Goal: Information Seeking & Learning: Learn about a topic

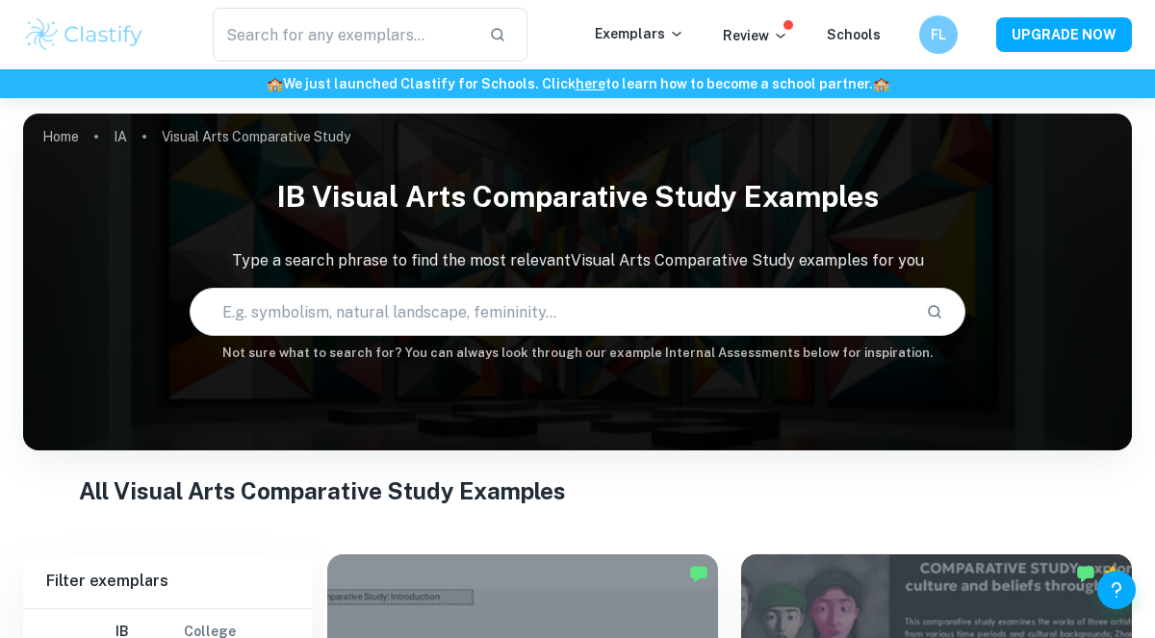
click at [123, 20] on img at bounding box center [84, 34] width 122 height 39
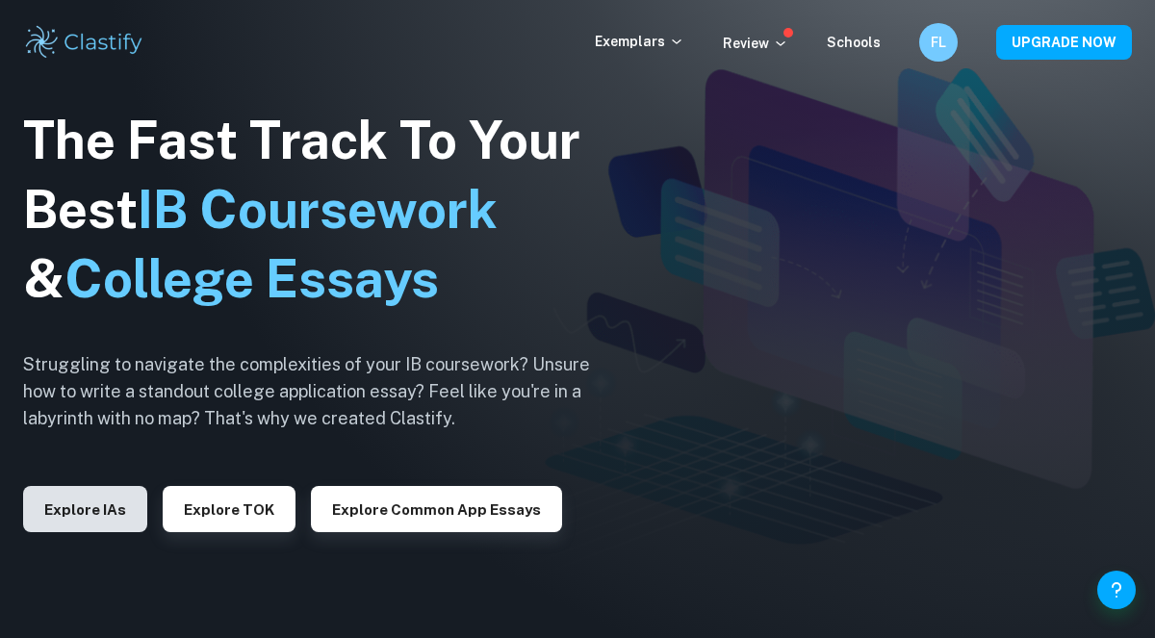
click at [69, 529] on button "Explore IAs" at bounding box center [85, 509] width 124 height 46
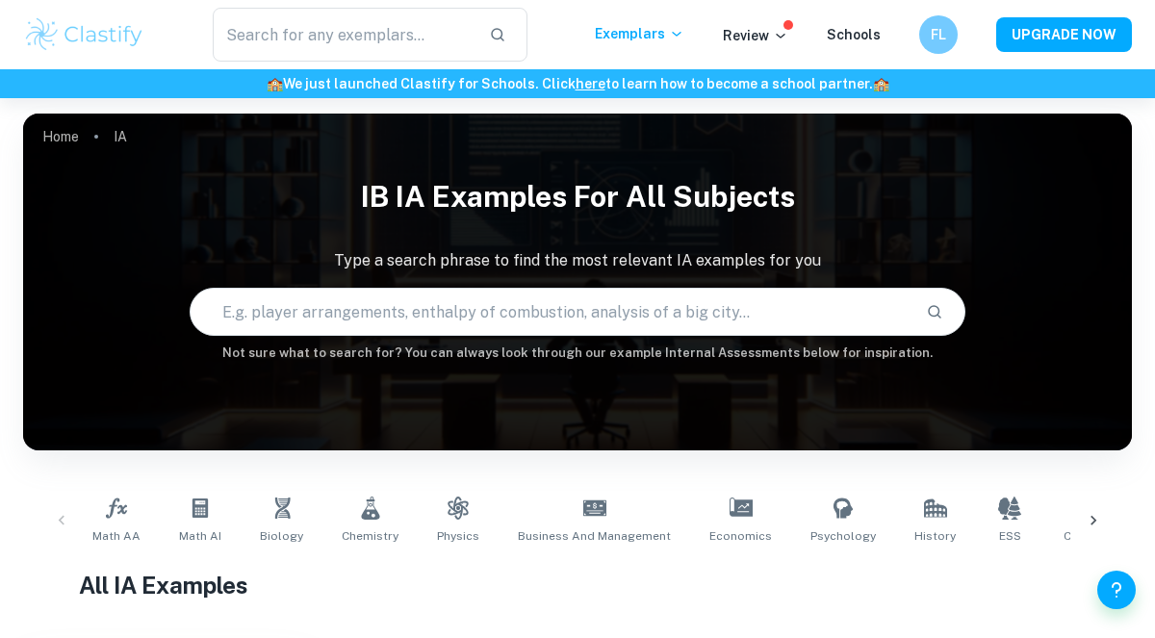
scroll to position [78, 0]
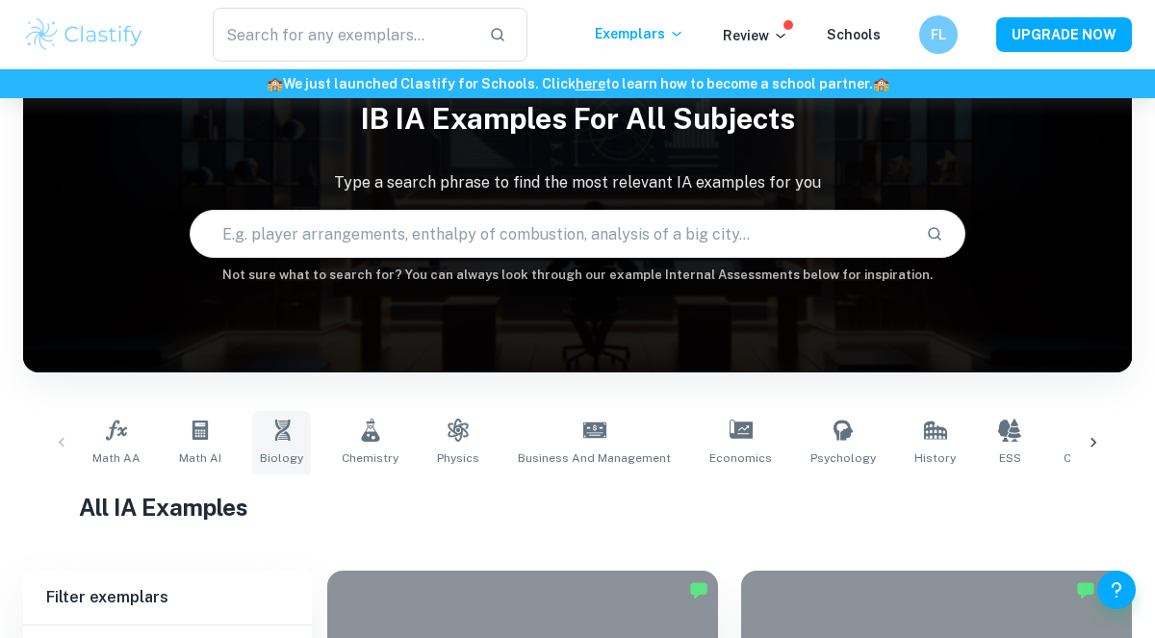
click at [282, 446] on link "Biology" at bounding box center [281, 443] width 59 height 64
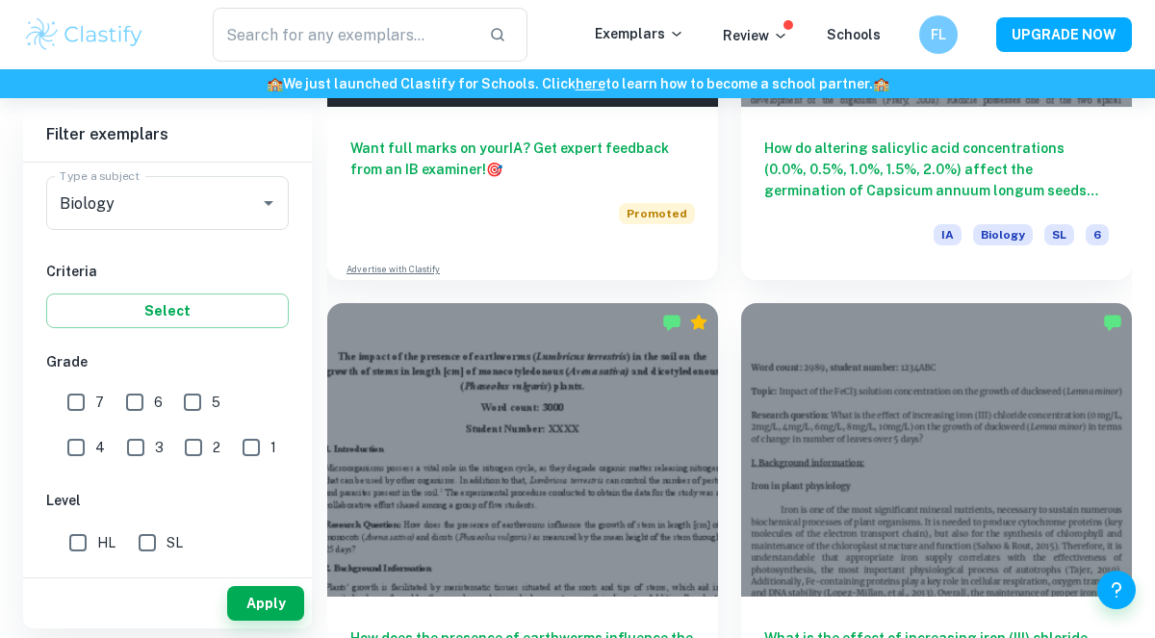
scroll to position [1236, 0]
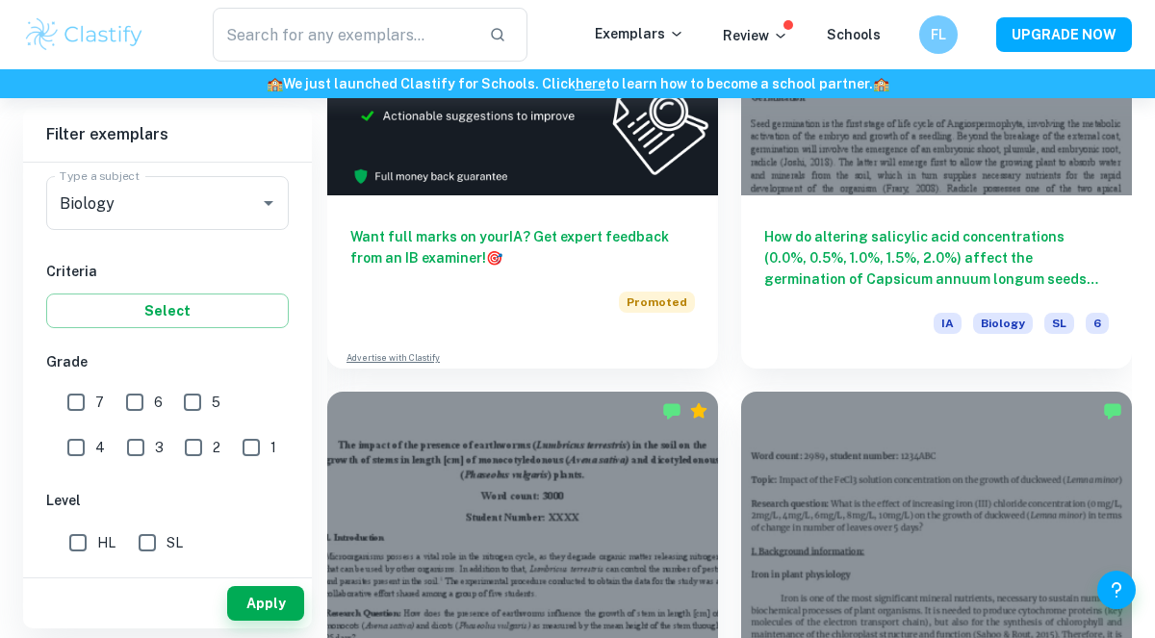
click at [95, 539] on input "HL" at bounding box center [78, 543] width 39 height 39
checkbox input "true"
click at [85, 390] on input "7" at bounding box center [76, 402] width 39 height 39
checkbox input "true"
click at [295, 602] on button "Apply" at bounding box center [265, 603] width 77 height 35
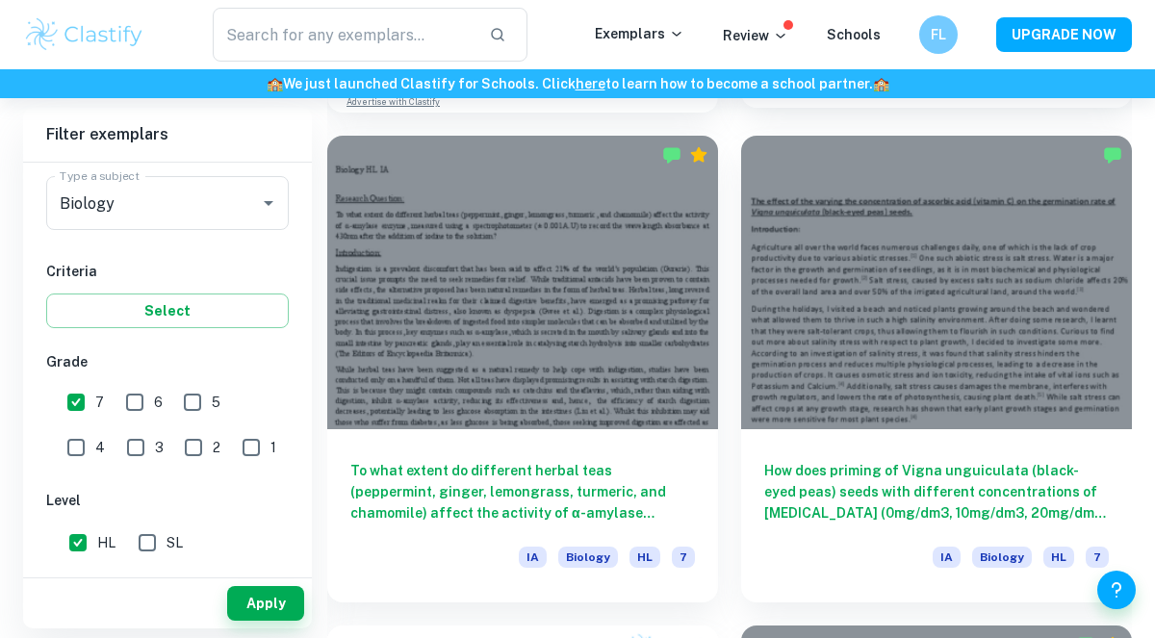
scroll to position [1497, 0]
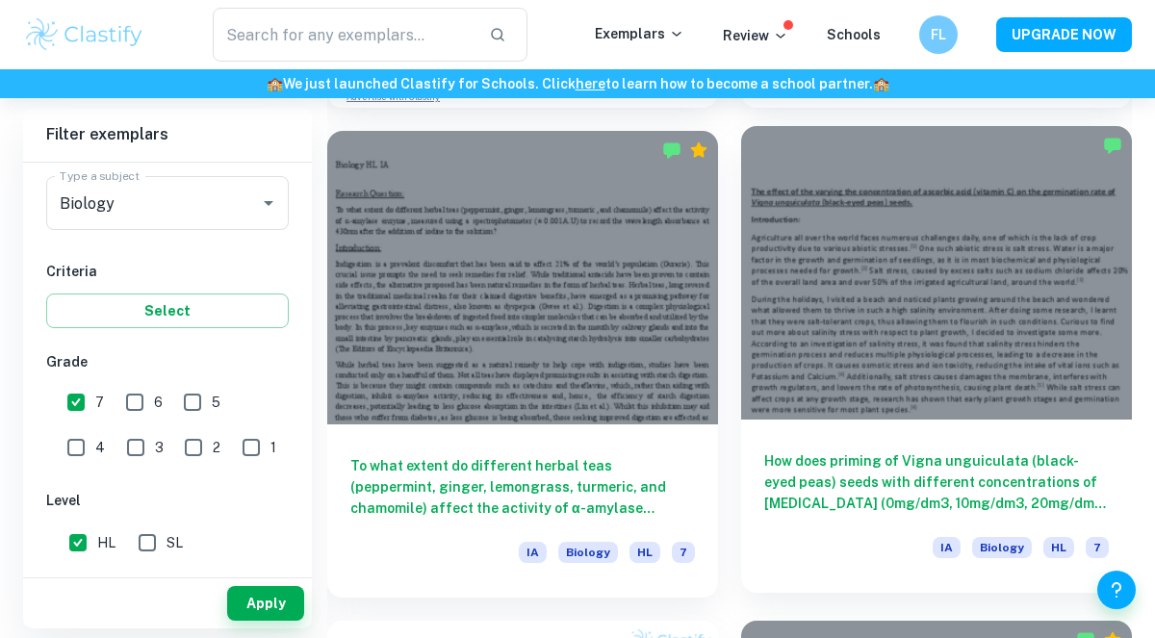
click at [1052, 212] on div at bounding box center [936, 273] width 391 height 294
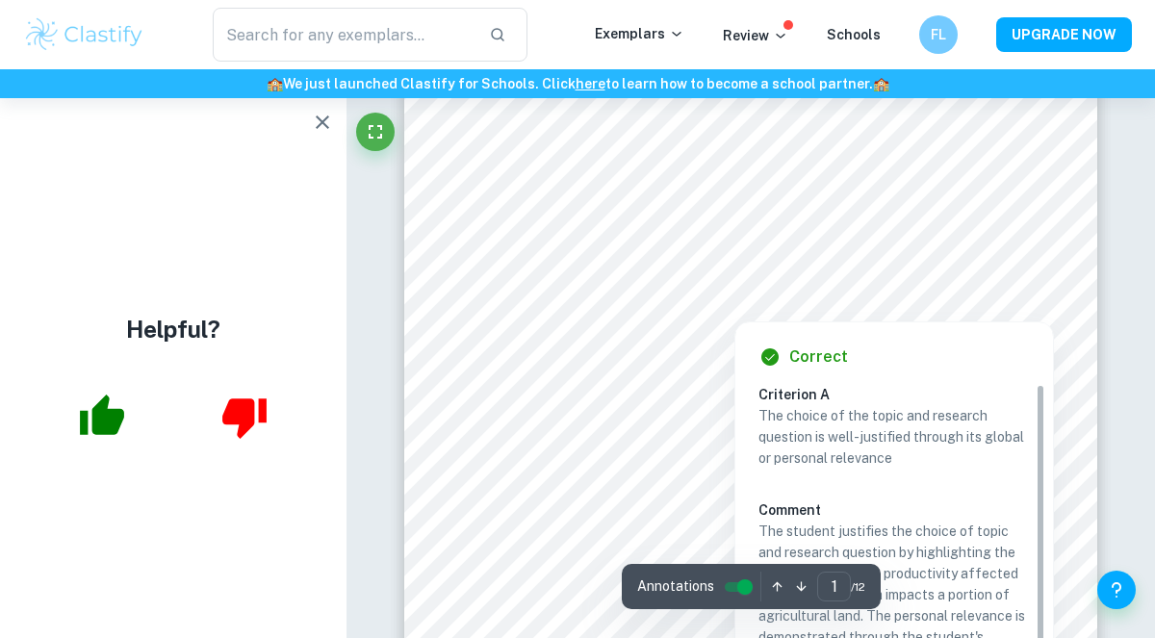
scroll to position [95, 0]
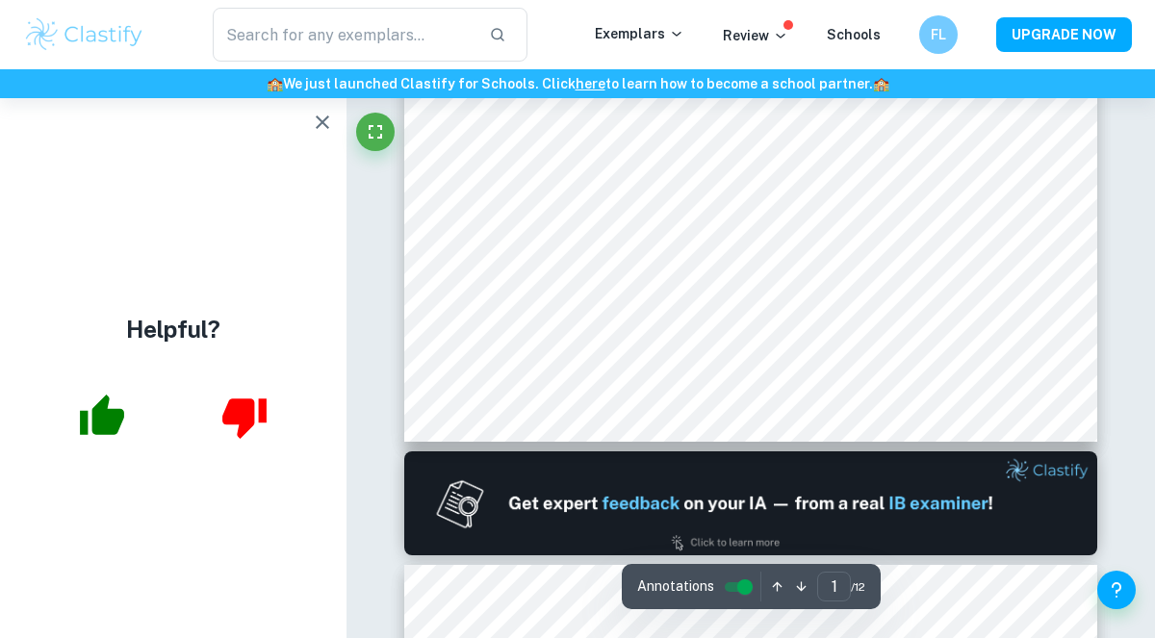
type input "2"
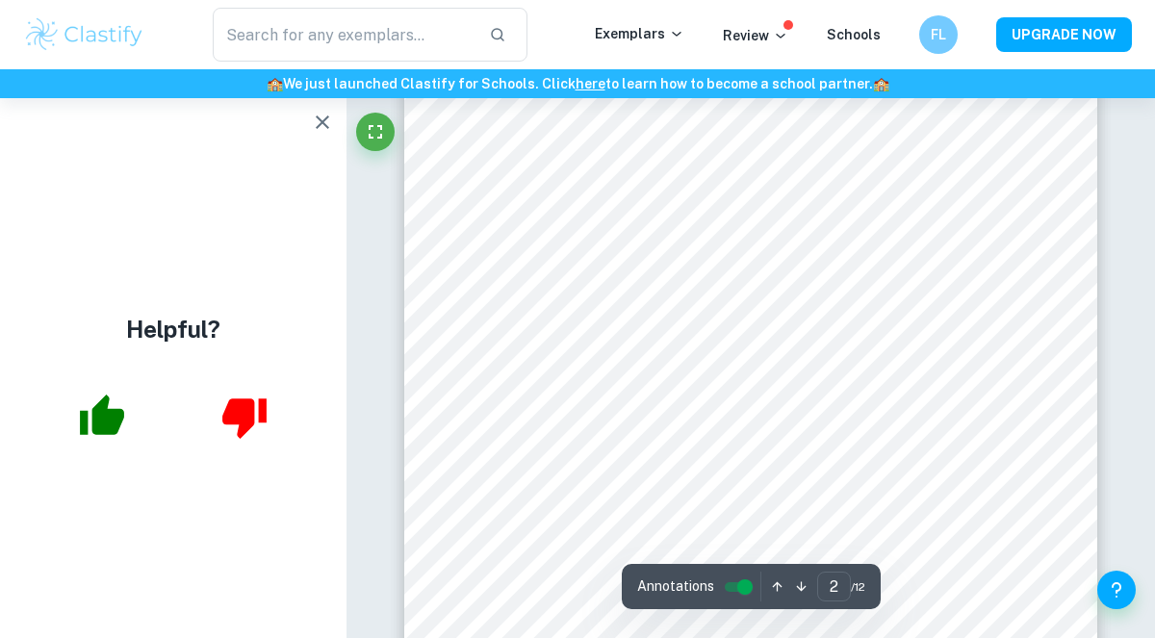
scroll to position [1533, 0]
